Goal: Download file/media

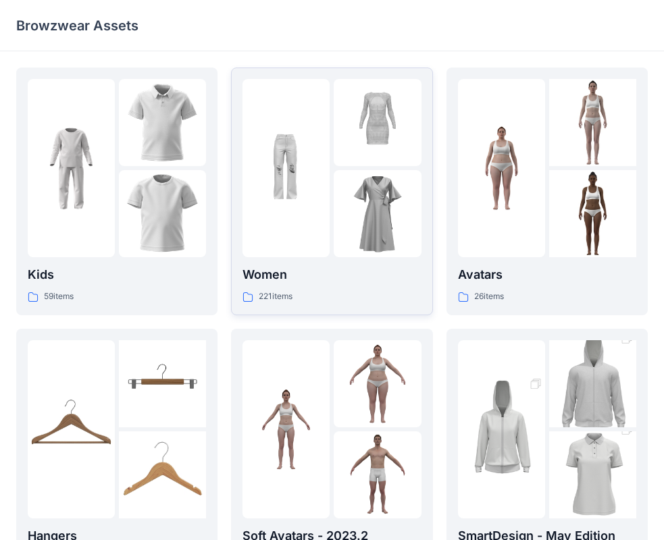
click at [323, 187] on img at bounding box center [285, 168] width 87 height 87
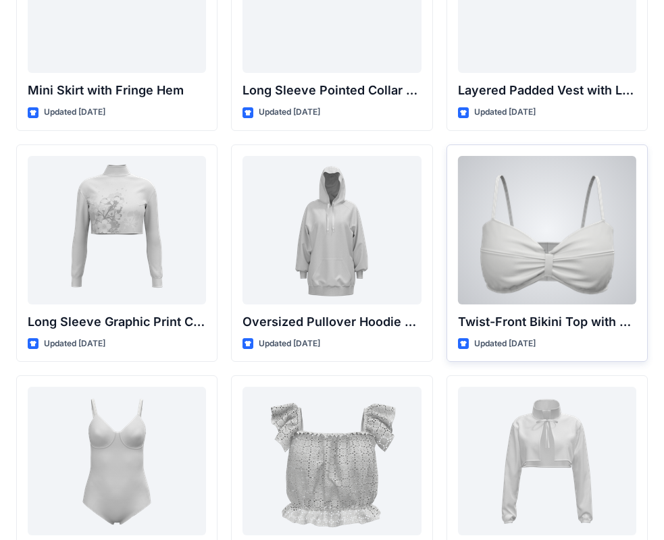
scroll to position [4091, 0]
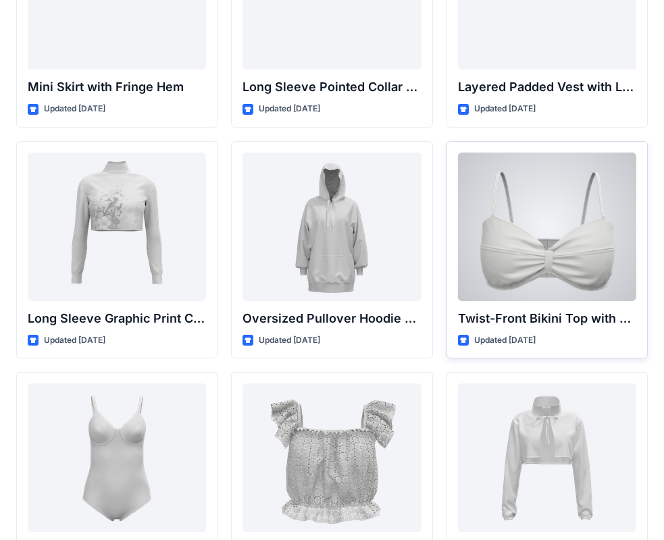
click at [521, 246] on div at bounding box center [547, 227] width 178 height 149
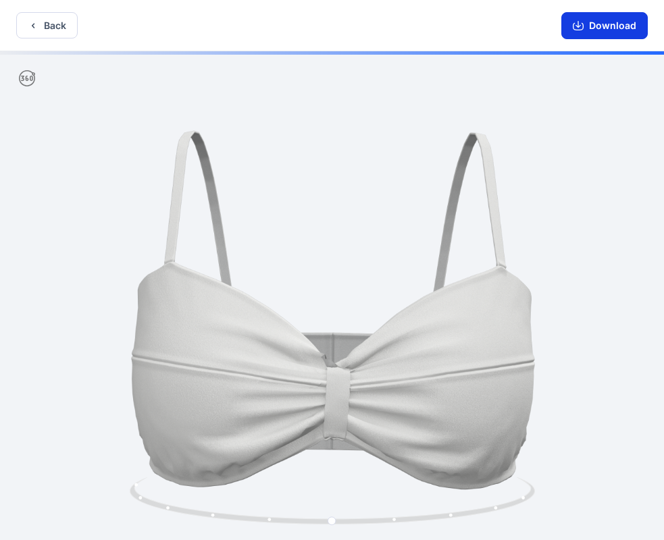
click at [587, 24] on button "Download" at bounding box center [604, 25] width 86 height 27
click at [45, 32] on button "Back" at bounding box center [46, 25] width 61 height 26
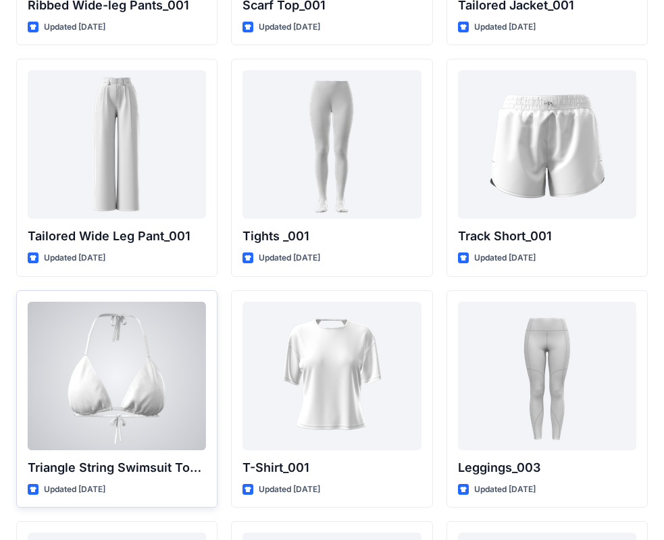
scroll to position [15433, 0]
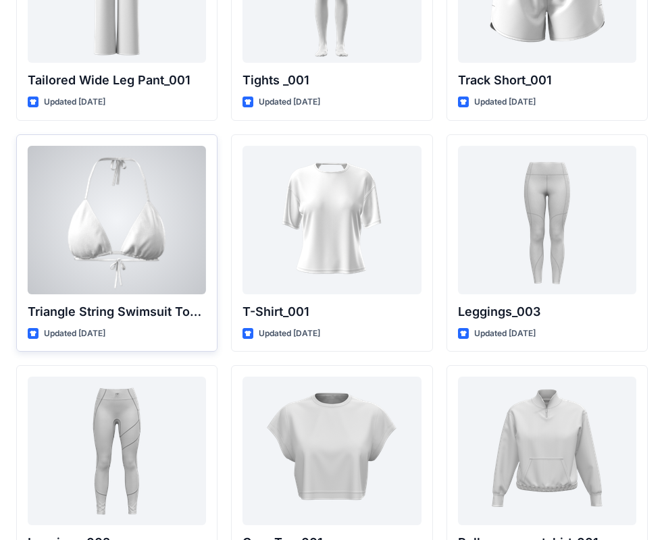
click at [95, 278] on div at bounding box center [117, 220] width 178 height 149
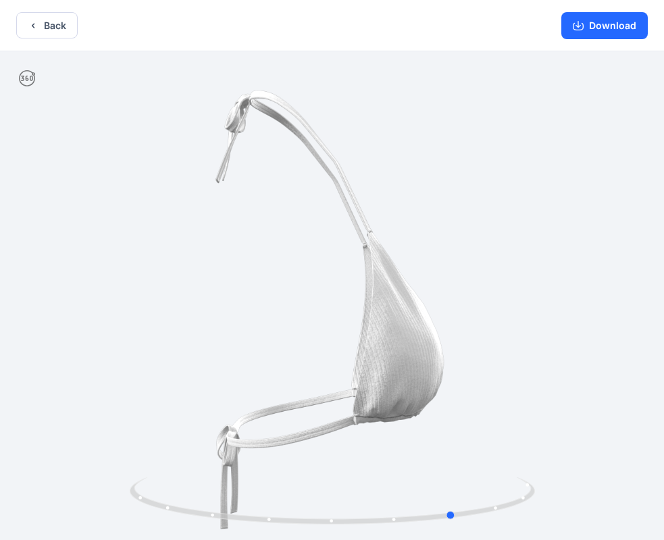
drag, startPoint x: 477, startPoint y: 280, endPoint x: 208, endPoint y: 267, distance: 269.1
click at [208, 267] on div at bounding box center [332, 297] width 664 height 492
drag, startPoint x: 461, startPoint y: 273, endPoint x: 455, endPoint y: 265, distance: 9.6
click at [455, 265] on div at bounding box center [332, 297] width 664 height 492
click at [600, 28] on button "Download" at bounding box center [604, 25] width 86 height 27
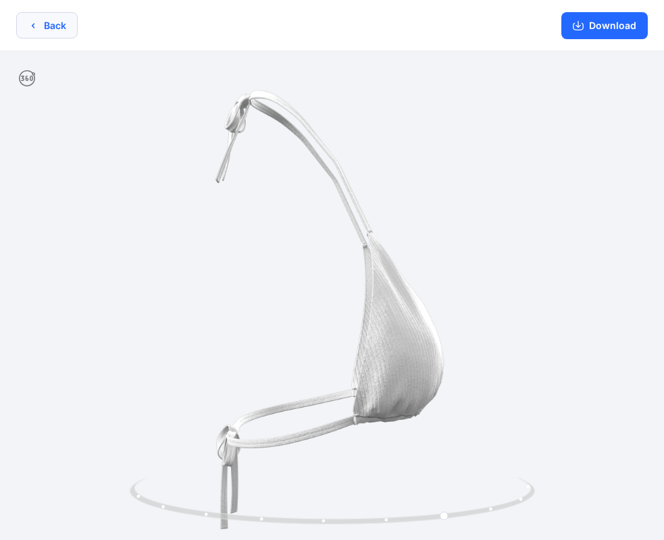
click at [18, 24] on button "Back" at bounding box center [46, 25] width 61 height 26
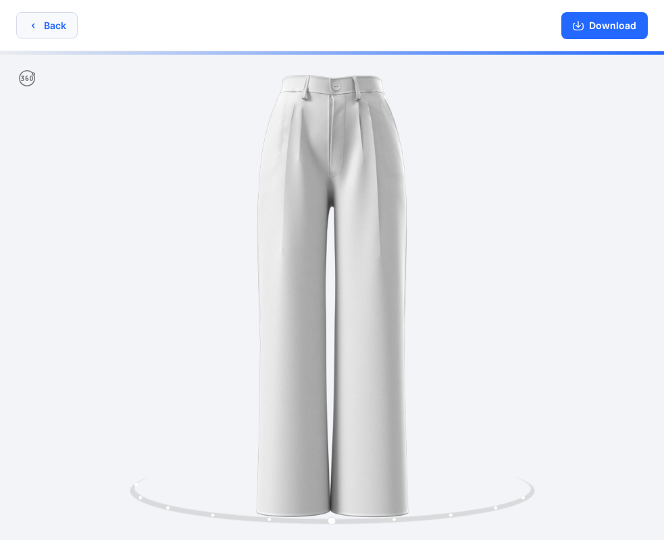
click at [62, 31] on button "Back" at bounding box center [46, 25] width 61 height 26
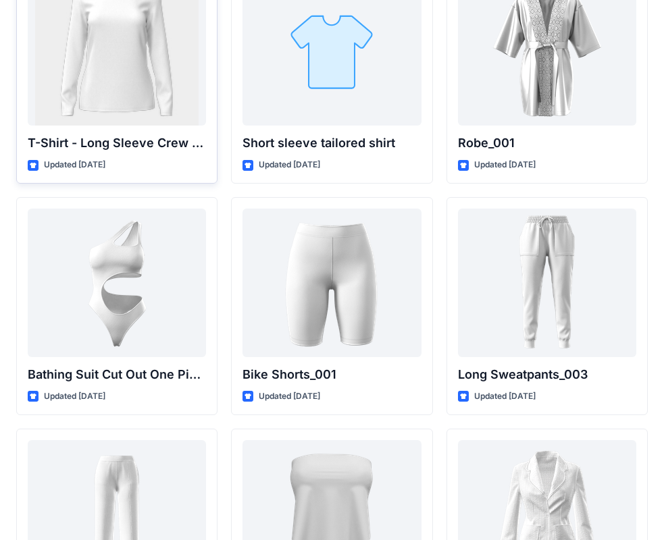
scroll to position [14758, 0]
